Goal: Browse casually

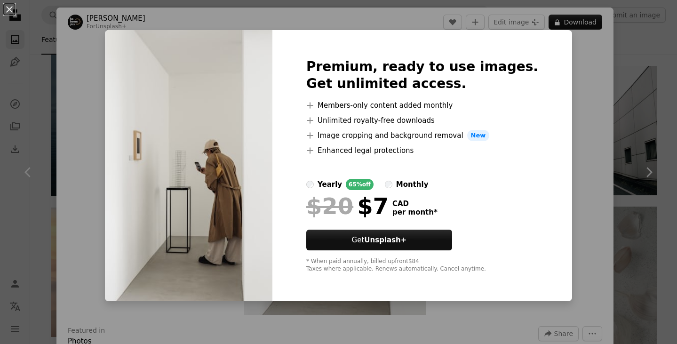
click at [83, 46] on div "An X shape Premium, ready to use images. Get unlimited access. A plus sign Memb…" at bounding box center [338, 172] width 677 height 344
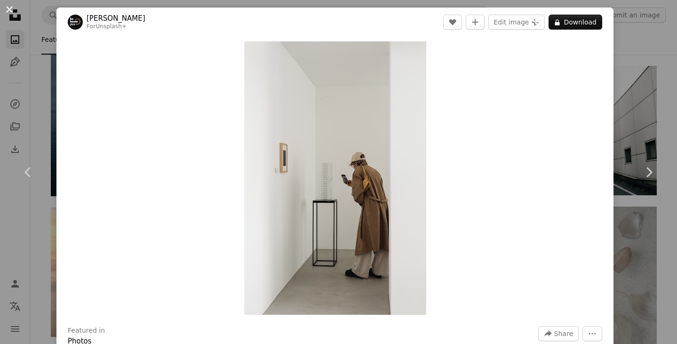
click at [8, 6] on button "An X shape" at bounding box center [9, 9] width 11 height 11
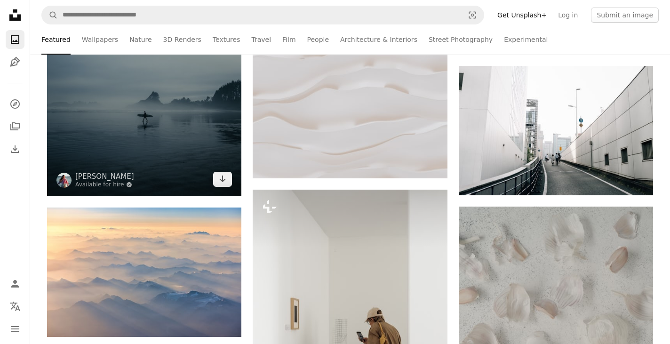
click at [174, 107] on img at bounding box center [144, 51] width 194 height 292
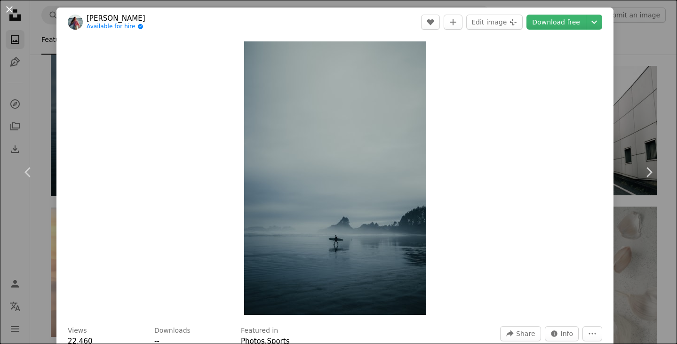
click at [8, 10] on button "An X shape" at bounding box center [9, 9] width 11 height 11
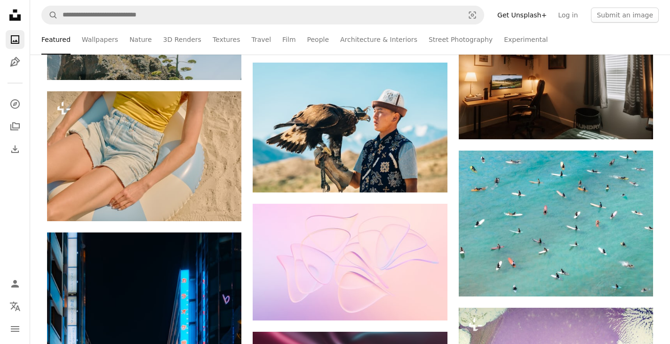
scroll to position [11781, 0]
